Goal: Task Accomplishment & Management: Manage account settings

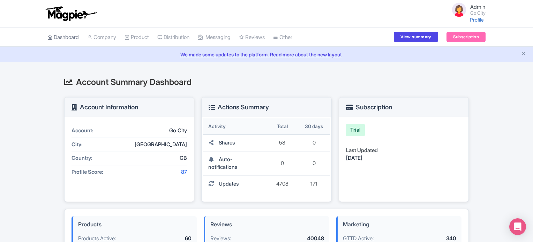
click at [69, 36] on link "Dashboard" at bounding box center [62, 37] width 31 height 19
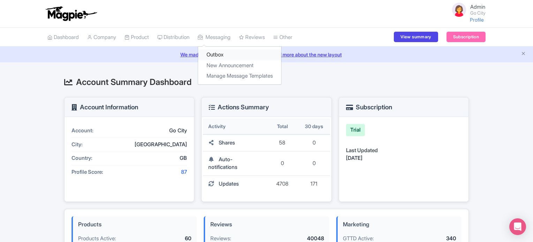
click at [226, 52] on link "Outbox" at bounding box center [239, 55] width 83 height 11
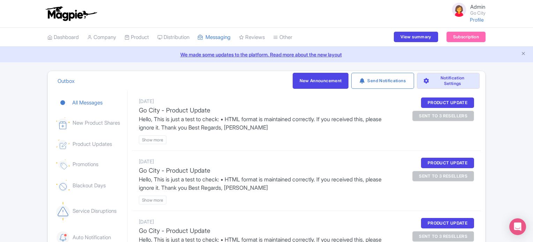
click at [29, 173] on div "Outbox New Announcement Send Notifications Notification Settings All Messages N…" at bounding box center [266, 246] width 533 height 350
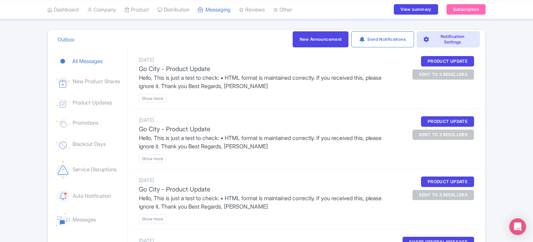
scroll to position [42, 0]
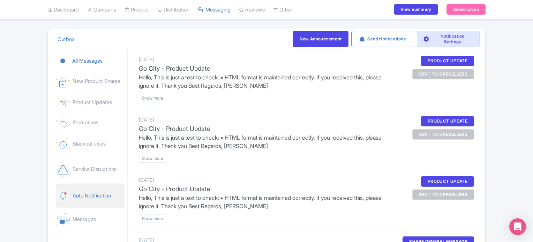
click at [76, 191] on link "Auto Notification" at bounding box center [90, 196] width 68 height 25
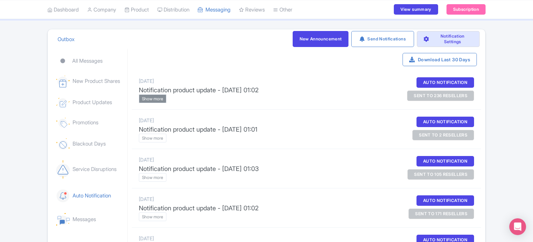
click at [147, 98] on btn "Show more" at bounding box center [153, 98] width 28 height 9
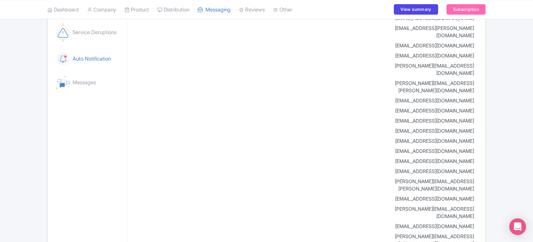
scroll to position [0, 0]
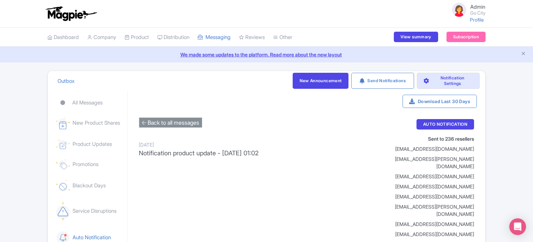
click at [146, 122] on btn "Back to all messages" at bounding box center [170, 122] width 63 height 10
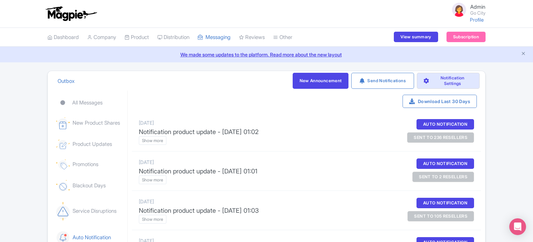
click at [496, 168] on div "Outbox New Announcement Send Notifications Notification Settings All Messages N…" at bounding box center [266, 204] width 533 height 267
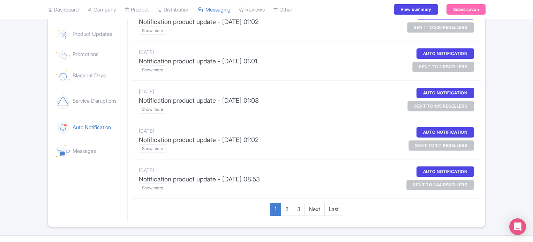
scroll to position [112, 0]
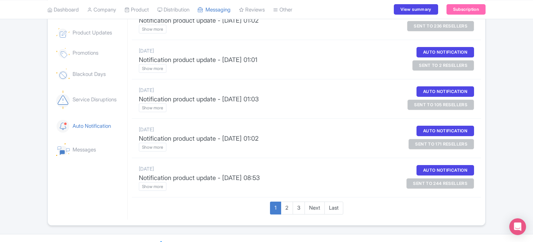
click at [497, 141] on div "Outbox New Announcement Send Notifications Notification Settings All Messages N…" at bounding box center [266, 92] width 533 height 267
